Goal: Task Accomplishment & Management: Manage account settings

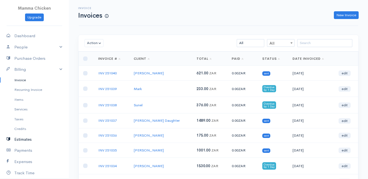
click at [26, 139] on link "Estimates" at bounding box center [34, 139] width 69 height 11
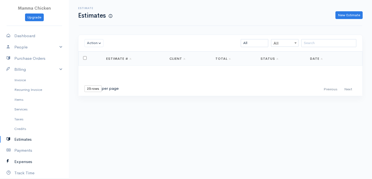
click at [29, 160] on link "Expenses" at bounding box center [34, 161] width 69 height 11
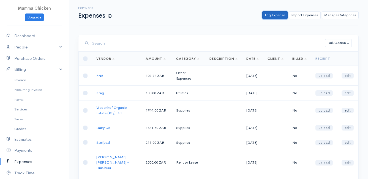
click at [277, 15] on link "Log Expense" at bounding box center [274, 15] width 25 height 8
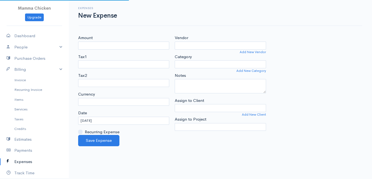
select select "ZAR"
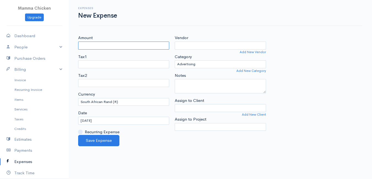
click at [95, 46] on input "Amount" at bounding box center [123, 46] width 91 height 8
type input "517.5"
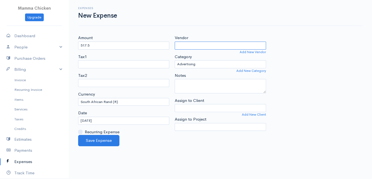
click at [197, 46] on input "Vendor" at bounding box center [220, 46] width 91 height 8
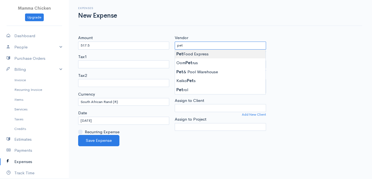
type input "Pet Food Express"
click at [200, 51] on body "Mamma Chicken Upgrade Dashboard People Clients Vendors Staff Users Purchase Ord…" at bounding box center [186, 89] width 372 height 179
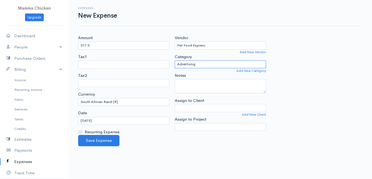
click at [205, 63] on select "Advertising Car & Truck Expenses Contractors Education Education and Training E…" at bounding box center [220, 64] width 91 height 8
select select "Meals & Entertainment"
click at [175, 60] on select "Advertising Car & Truck Expenses Contractors Education Education and Training E…" at bounding box center [220, 64] width 91 height 8
click at [120, 122] on input "[DATE]" at bounding box center [123, 121] width 91 height 8
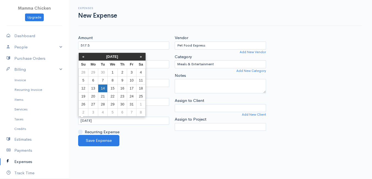
click at [103, 86] on td "14" at bounding box center [102, 88] width 9 height 8
type input "[DATE]"
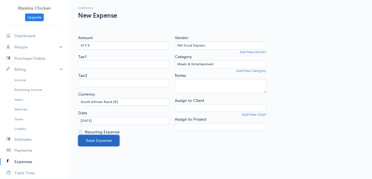
click at [94, 141] on button "Save Expense" at bounding box center [98, 140] width 41 height 11
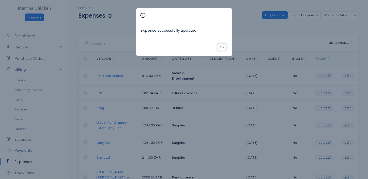
click at [221, 45] on button "Ok" at bounding box center [222, 47] width 10 height 8
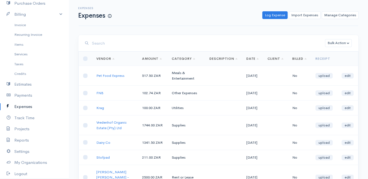
scroll to position [28, 0]
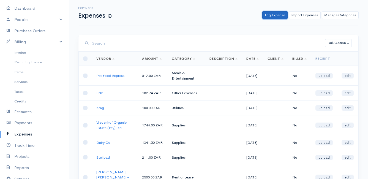
click at [282, 16] on link "Log Expense" at bounding box center [274, 15] width 25 height 8
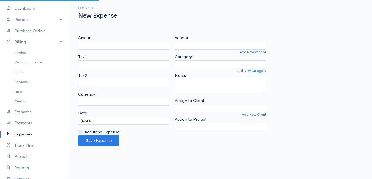
click at [141, 50] on div "Amount Tax1 Tax2 Currency Date [DATE] Recurring Expense Every Day Every Week Ev…" at bounding box center [123, 85] width 97 height 100
select select "ZAR"
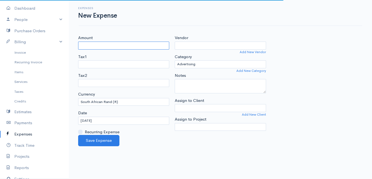
click at [114, 45] on input "Amount" at bounding box center [123, 46] width 91 height 8
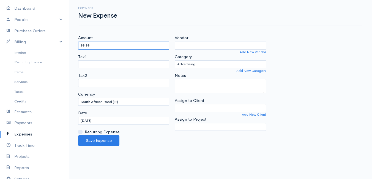
type input "99.99"
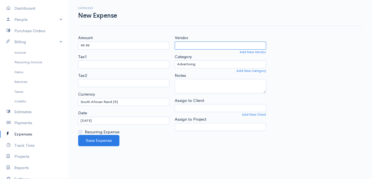
click at [204, 47] on input "Vendor" at bounding box center [220, 46] width 91 height 8
type input "Crazy Store"
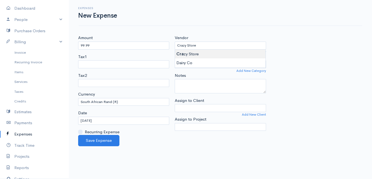
click at [204, 53] on body "Mamma Chicken Upgrade Dashboard People Clients Vendors Staff Users Purchase Ord…" at bounding box center [186, 89] width 372 height 179
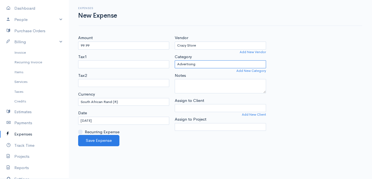
click at [210, 62] on select "Advertising Car & Truck Expenses Contractors Education Education and Training E…" at bounding box center [220, 64] width 91 height 8
select select "Other Expenses"
click at [175, 60] on select "Advertising Car & Truck Expenses Contractors Education Education and Training E…" at bounding box center [220, 64] width 91 height 8
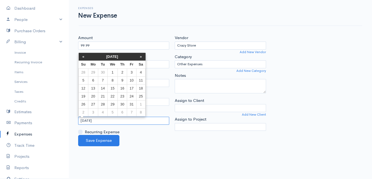
click at [113, 120] on input "[DATE]" at bounding box center [123, 121] width 91 height 8
click at [83, 89] on td "12" at bounding box center [84, 88] width 10 height 8
type input "[DATE]"
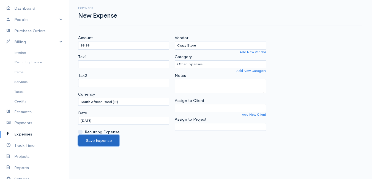
click at [105, 140] on button "Save Expense" at bounding box center [98, 140] width 41 height 11
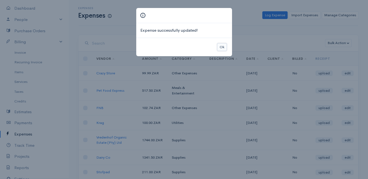
click at [223, 45] on button "Ok" at bounding box center [222, 47] width 10 height 8
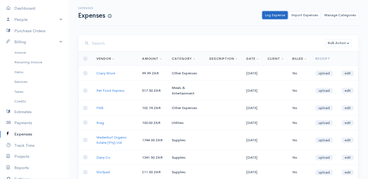
click at [279, 15] on link "Log Expense" at bounding box center [274, 15] width 25 height 8
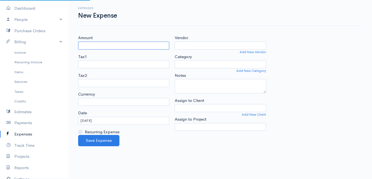
select select "ZAR"
click at [101, 45] on input "Amount" at bounding box center [123, 46] width 91 height 8
type input "39.98"
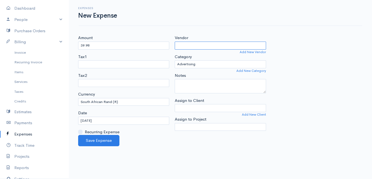
click at [202, 46] on input "Vendor" at bounding box center [220, 46] width 91 height 8
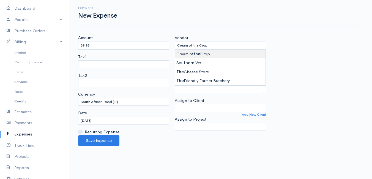
click at [215, 54] on body "Mamma Chicken Upgrade Dashboard People Clients Vendors Staff Users Purchase Ord…" at bounding box center [186, 89] width 372 height 179
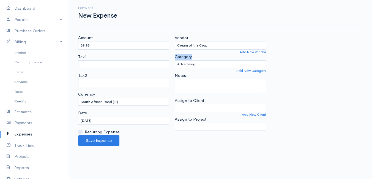
click at [215, 54] on div "Category Advertising Car & Truck Expenses Contractors Education Education and T…" at bounding box center [220, 61] width 91 height 15
click at [217, 48] on input "Cream of the Crop" at bounding box center [220, 46] width 91 height 8
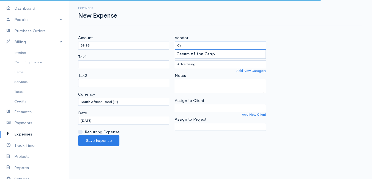
type input "C"
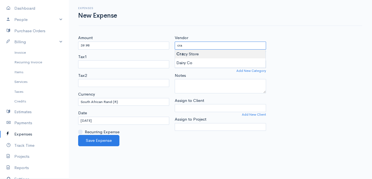
type input "Crazy Store"
click at [212, 54] on body "Mamma Chicken Upgrade Dashboard People Clients Vendors Staff Users Purchase Ord…" at bounding box center [186, 89] width 372 height 179
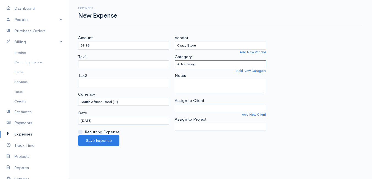
click at [216, 65] on select "Advertising Car & Truck Expenses Contractors Education Education and Training E…" at bounding box center [220, 64] width 91 height 8
select select "Other Expenses"
click at [175, 60] on select "Advertising Car & Truck Expenses Contractors Education Education and Training E…" at bounding box center [220, 64] width 91 height 8
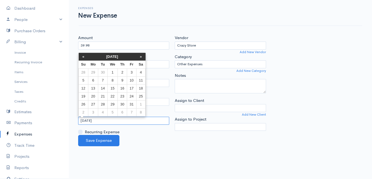
click at [105, 120] on input "[DATE]" at bounding box center [123, 121] width 91 height 8
click at [83, 88] on td "12" at bounding box center [84, 88] width 10 height 8
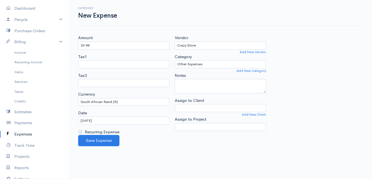
type input "[DATE]"
click at [100, 141] on button "Save Expense" at bounding box center [98, 140] width 41 height 11
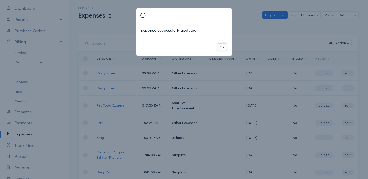
click at [226, 45] on button "Ok" at bounding box center [222, 47] width 10 height 8
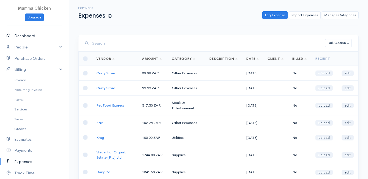
click at [24, 33] on link "Dashboard" at bounding box center [34, 35] width 69 height 11
select select "thistoyear"
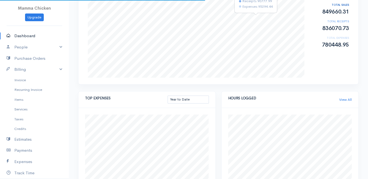
scroll to position [303, 0]
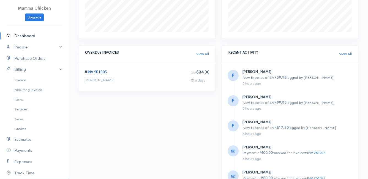
click at [95, 72] on link "INV 251005" at bounding box center [97, 72] width 20 height 5
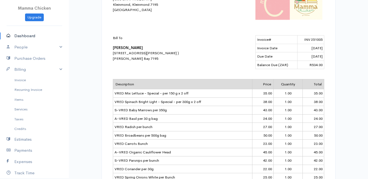
scroll to position [28, 0]
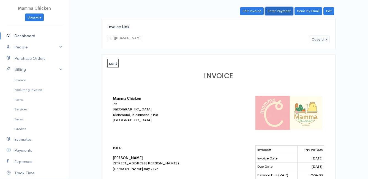
click at [279, 10] on link "Enter Payment" at bounding box center [279, 11] width 28 height 8
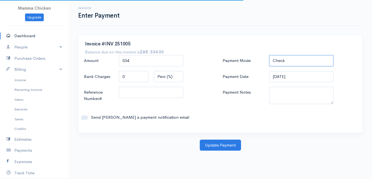
click at [299, 57] on select "Check Bank Transfer Credit Cash Debit ACH VISA MASTERCARD AMEX DISCOVER DINERS …" at bounding box center [301, 60] width 64 height 11
select select "Bank Transfer"
click at [269, 55] on select "Check Bank Transfer Credit Cash Debit ACH VISA MASTERCARD AMEX DISCOVER DINERS …" at bounding box center [301, 60] width 64 height 11
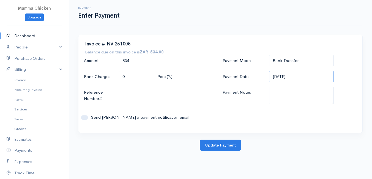
click at [301, 77] on input "[DATE]" at bounding box center [301, 76] width 64 height 11
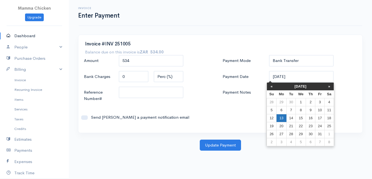
click at [280, 118] on td "13" at bounding box center [281, 118] width 10 height 8
type input "[DATE]"
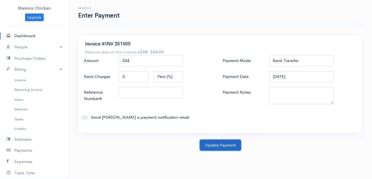
click at [220, 144] on button "Update Payment" at bounding box center [220, 144] width 41 height 11
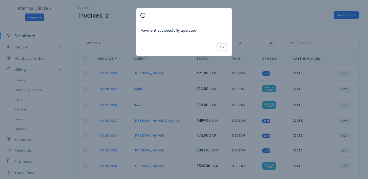
click at [220, 47] on button "Ok" at bounding box center [222, 47] width 10 height 8
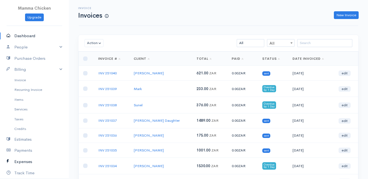
click at [23, 161] on link "Expenses" at bounding box center [34, 161] width 69 height 11
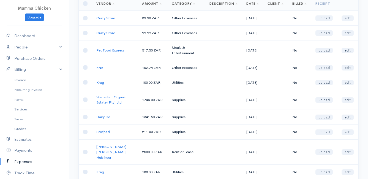
scroll to position [83, 0]
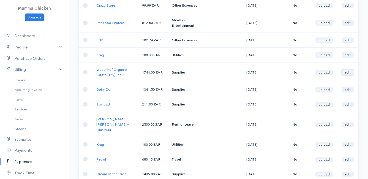
click at [347, 75] on link "edit" at bounding box center [347, 73] width 12 height 6
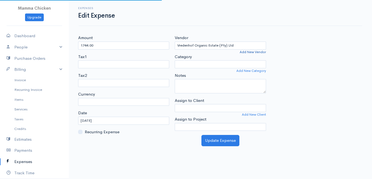
select select "ZAR"
select select "Supplies"
select select
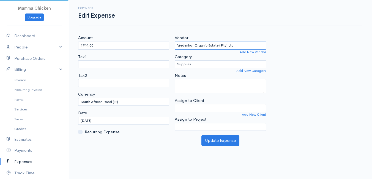
click at [242, 43] on input "Vredenhof Organic Estate (Pty) Ltd" at bounding box center [220, 46] width 91 height 8
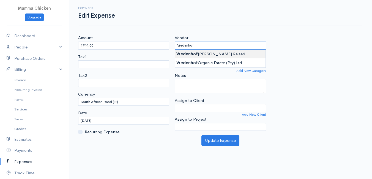
type input "Vredenhof [PERSON_NAME] Raised"
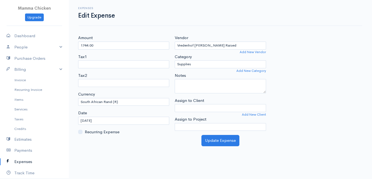
click at [220, 51] on body "Mamma Chicken Upgrade Dashboard People Clients Vendors Staff Users Purchase Ord…" at bounding box center [186, 89] width 372 height 179
click at [218, 143] on button "Update Expense" at bounding box center [220, 140] width 38 height 11
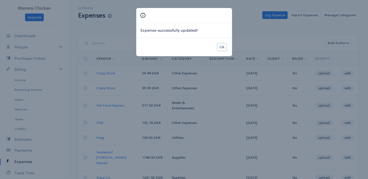
click at [223, 45] on button "Ok" at bounding box center [222, 47] width 10 height 8
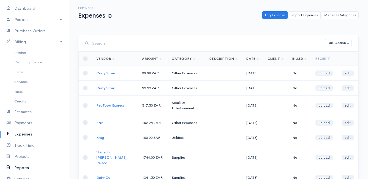
scroll to position [55, 0]
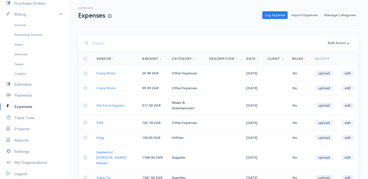
click at [27, 105] on link "Expenses" at bounding box center [34, 106] width 69 height 11
click at [278, 15] on link "Log Expense" at bounding box center [274, 15] width 25 height 8
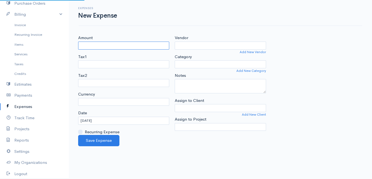
select select "ZAR"
click at [94, 46] on input "Amount" at bounding box center [123, 46] width 91 height 8
type input "200"
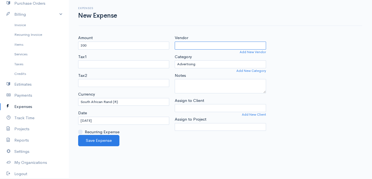
click at [227, 47] on input "Vendor" at bounding box center [220, 46] width 91 height 8
type input "Dis-Chem"
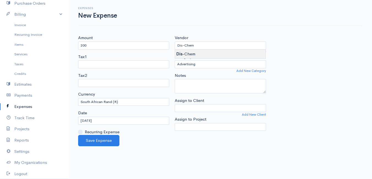
click at [224, 53] on body "Mamma Chicken Upgrade Dashboard People Clients Vendors Staff Users Purchase Ord…" at bounding box center [186, 89] width 372 height 179
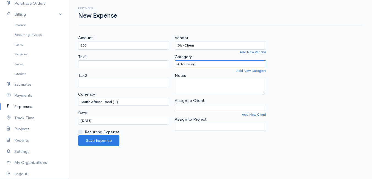
click at [199, 63] on select "Advertising Car & Truck Expenses Contractors Education Education and Training E…" at bounding box center [220, 64] width 91 height 8
select select "Other Expenses"
click at [175, 60] on select "Advertising Car & Truck Expenses Contractors Education Education and Training E…" at bounding box center [220, 64] width 91 height 8
click at [113, 120] on input "[DATE]" at bounding box center [123, 121] width 91 height 8
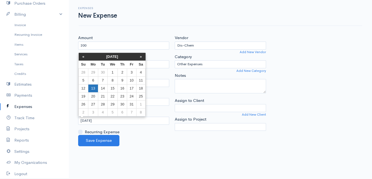
click at [91, 88] on td "13" at bounding box center [93, 88] width 10 height 8
type input "[DATE]"
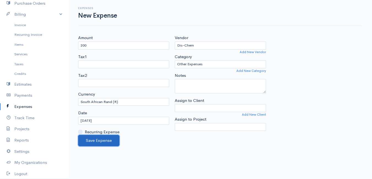
click at [97, 138] on button "Save Expense" at bounding box center [98, 140] width 41 height 11
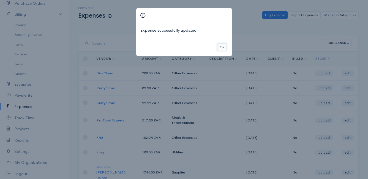
click at [224, 50] on button "Ok" at bounding box center [222, 47] width 10 height 8
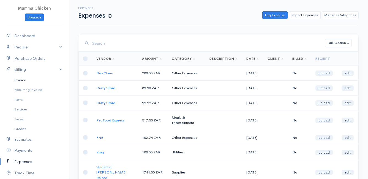
click at [21, 79] on link "Invoice" at bounding box center [34, 80] width 69 height 10
click at [193, 20] on div "Expenses Expenses Log Expense Import Expenses Manage Categories Action New Expe…" at bounding box center [218, 13] width 279 height 26
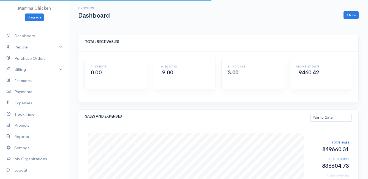
select select "thistoyear"
click at [18, 67] on link "Billing" at bounding box center [34, 69] width 69 height 11
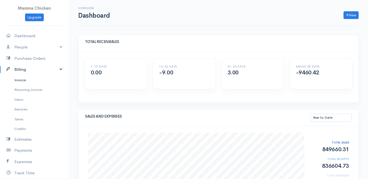
click at [21, 77] on link "Invoice" at bounding box center [34, 80] width 69 height 10
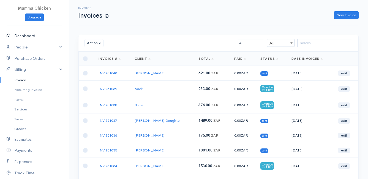
click at [28, 35] on link "Dashboard" at bounding box center [34, 35] width 69 height 11
select select "thistoyear"
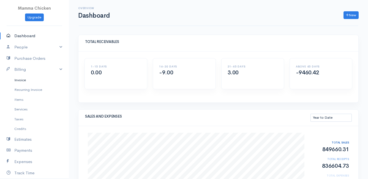
click at [24, 78] on link "Invoice" at bounding box center [34, 80] width 69 height 10
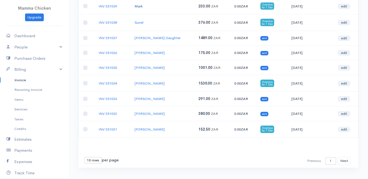
scroll to position [92, 0]
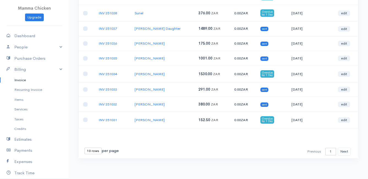
drag, startPoint x: 87, startPoint y: 152, endPoint x: 86, endPoint y: 155, distance: 2.9
click at [87, 152] on select "10 rows 25 rows 50 rows" at bounding box center [92, 150] width 17 height 7
select select "50"
click at [84, 147] on select "10 rows 25 rows 50 rows" at bounding box center [92, 150] width 17 height 7
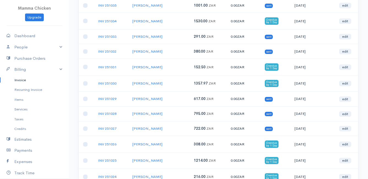
scroll to position [0, 0]
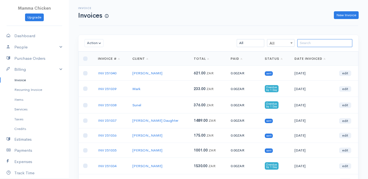
click at [312, 45] on input "search" at bounding box center [324, 43] width 55 height 8
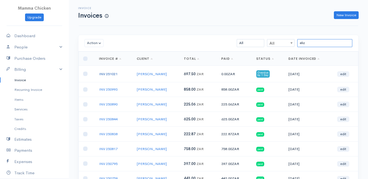
type input "eliz"
click at [105, 73] on link "INV 251021" at bounding box center [108, 74] width 18 height 5
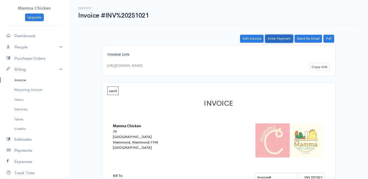
click at [282, 37] on link "Enter Payment" at bounding box center [279, 39] width 28 height 8
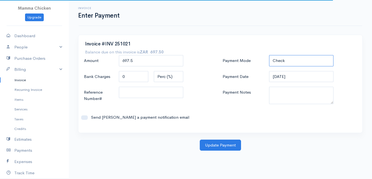
click at [301, 60] on select "Check Bank Transfer Credit Cash Debit ACH VISA MASTERCARD AMEX DISCOVER DINERS …" at bounding box center [301, 60] width 64 height 11
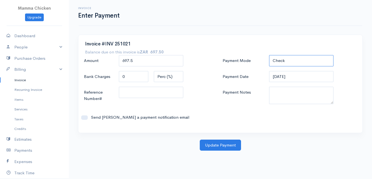
select select "Bank Transfer"
click at [269, 55] on select "Check Bank Transfer Credit Cash Debit ACH VISA MASTERCARD AMEX DISCOVER DINERS …" at bounding box center [301, 60] width 64 height 11
click at [300, 79] on input "[DATE]" at bounding box center [301, 76] width 64 height 11
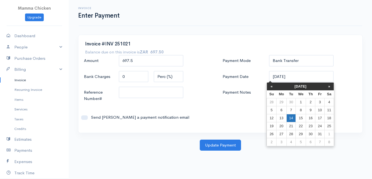
click at [290, 116] on td "14" at bounding box center [290, 118] width 9 height 8
type input "[DATE]"
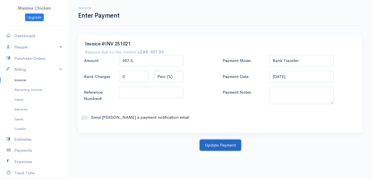
click at [214, 145] on button "Update Payment" at bounding box center [220, 144] width 41 height 11
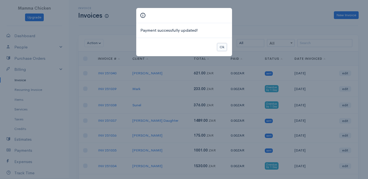
click at [220, 46] on button "Ok" at bounding box center [222, 47] width 10 height 8
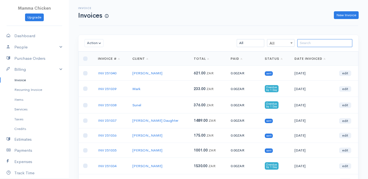
click at [312, 45] on input "search" at bounding box center [324, 43] width 55 height 8
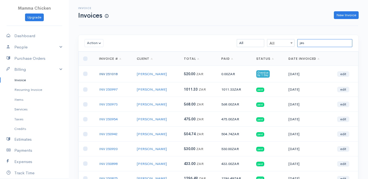
type input "jes"
click at [114, 72] on link "INV 251018" at bounding box center [108, 74] width 18 height 5
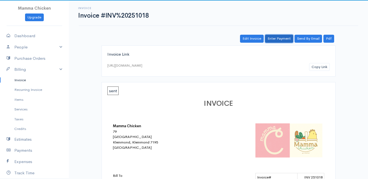
click at [281, 36] on link "Enter Payment" at bounding box center [279, 39] width 28 height 8
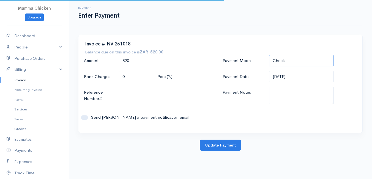
click at [283, 57] on select "Check Bank Transfer Credit Cash Debit ACH VISA MASTERCARD AMEX DISCOVER DINERS …" at bounding box center [301, 60] width 64 height 11
select select "Bank Transfer"
click at [269, 55] on select "Check Bank Transfer Credit Cash Debit ACH VISA MASTERCARD AMEX DISCOVER DINERS …" at bounding box center [301, 60] width 64 height 11
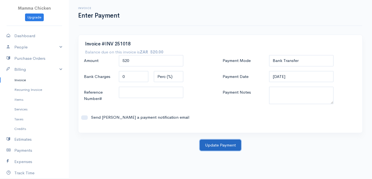
click at [215, 143] on button "Update Payment" at bounding box center [220, 144] width 41 height 11
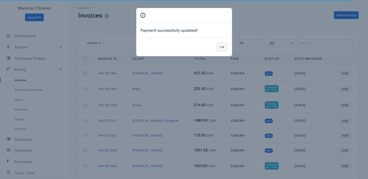
click at [223, 48] on button "Ok" at bounding box center [222, 47] width 10 height 8
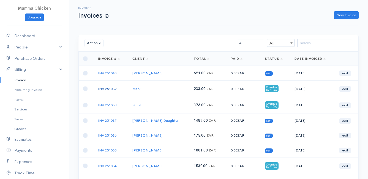
click at [105, 90] on link "INV 251039" at bounding box center [107, 88] width 18 height 5
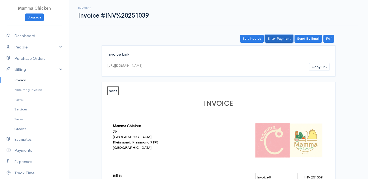
click at [279, 40] on link "Enter Payment" at bounding box center [279, 39] width 28 height 8
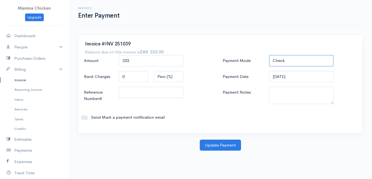
click at [296, 61] on select "Check Bank Transfer Credit Cash Debit ACH VISA MASTERCARD AMEX DISCOVER DINERS …" at bounding box center [301, 60] width 64 height 11
select select "Bank Transfer"
click at [269, 55] on select "Check Bank Transfer Credit Cash Debit ACH VISA MASTERCARD AMEX DISCOVER DINERS …" at bounding box center [301, 60] width 64 height 11
click at [217, 146] on button "Update Payment" at bounding box center [220, 144] width 41 height 11
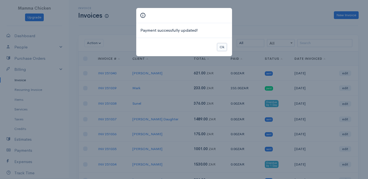
click at [224, 49] on button "Ok" at bounding box center [222, 47] width 10 height 8
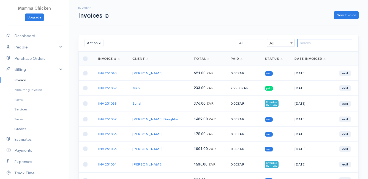
click at [306, 43] on input "search" at bounding box center [324, 43] width 55 height 8
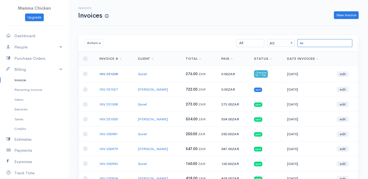
type input "su"
click at [107, 72] on link "INV 251038" at bounding box center [108, 74] width 18 height 5
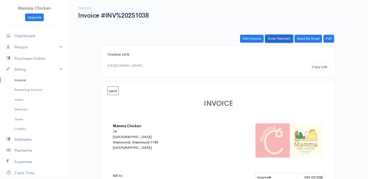
click at [273, 37] on link "Enter Payment" at bounding box center [279, 39] width 28 height 8
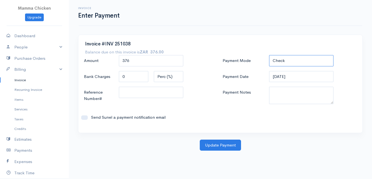
click at [290, 61] on select "Check Bank Transfer Credit Cash Debit ACH VISA MASTERCARD AMEX DISCOVER DINERS …" at bounding box center [301, 60] width 64 height 11
select select "Bank Transfer"
click at [269, 55] on select "Check Bank Transfer Credit Cash Debit ACH VISA MASTERCARD AMEX DISCOVER DINERS …" at bounding box center [301, 60] width 64 height 11
click at [296, 78] on input "[DATE]" at bounding box center [301, 76] width 64 height 11
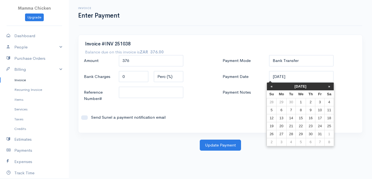
click at [260, 74] on label "Payment Date" at bounding box center [243, 76] width 46 height 11
click at [269, 74] on input "[DATE]" at bounding box center [301, 76] width 64 height 11
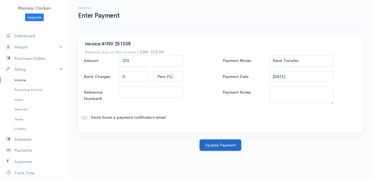
click at [216, 145] on button "Update Payment" at bounding box center [220, 144] width 41 height 11
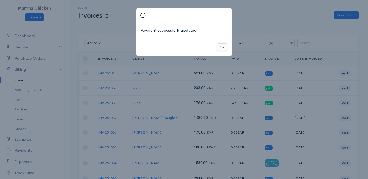
click at [226, 46] on button "Ok" at bounding box center [222, 47] width 10 height 8
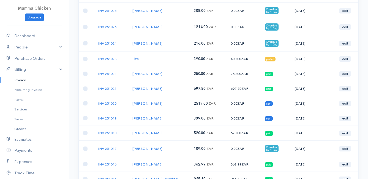
scroll to position [303, 0]
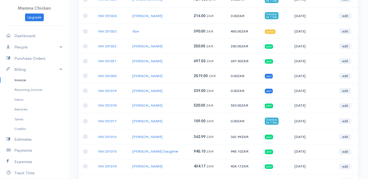
click at [21, 79] on link "Invoice" at bounding box center [34, 80] width 69 height 10
click at [27, 65] on link "Billing" at bounding box center [34, 69] width 69 height 11
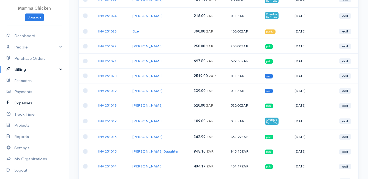
click at [31, 101] on link "Expenses" at bounding box center [34, 102] width 69 height 11
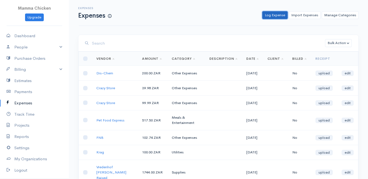
click at [280, 15] on link "Log Expense" at bounding box center [274, 15] width 25 height 8
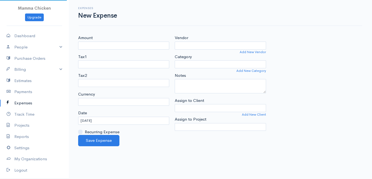
select select "ZAR"
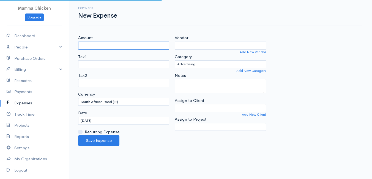
click at [118, 46] on input "Amount" at bounding box center [123, 46] width 91 height 8
type input "370"
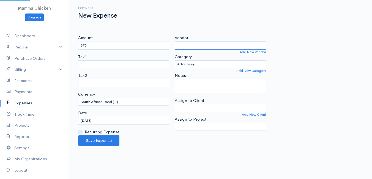
click at [187, 47] on input "Vendor" at bounding box center [220, 46] width 91 height 8
type input "ZM Jewellery"
click at [191, 53] on body "Mamma Chicken Upgrade Dashboard People Clients Vendors Staff Users Purchase Ord…" at bounding box center [186, 89] width 372 height 179
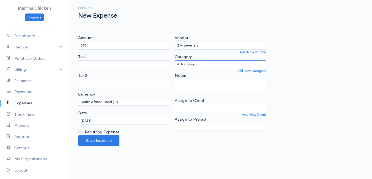
click at [197, 65] on select "Advertising Car & Truck Expenses Contractors Education Education and Training E…" at bounding box center [220, 64] width 91 height 8
select select "Supplies"
click at [175, 60] on select "Advertising Car & Truck Expenses Contractors Education Education and Training E…" at bounding box center [220, 64] width 91 height 8
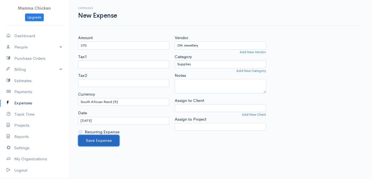
click at [101, 140] on button "Save Expense" at bounding box center [98, 140] width 41 height 11
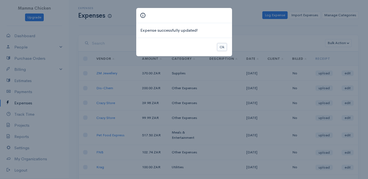
click at [222, 45] on button "Ok" at bounding box center [222, 47] width 10 height 8
